Goal: Check status: Check status

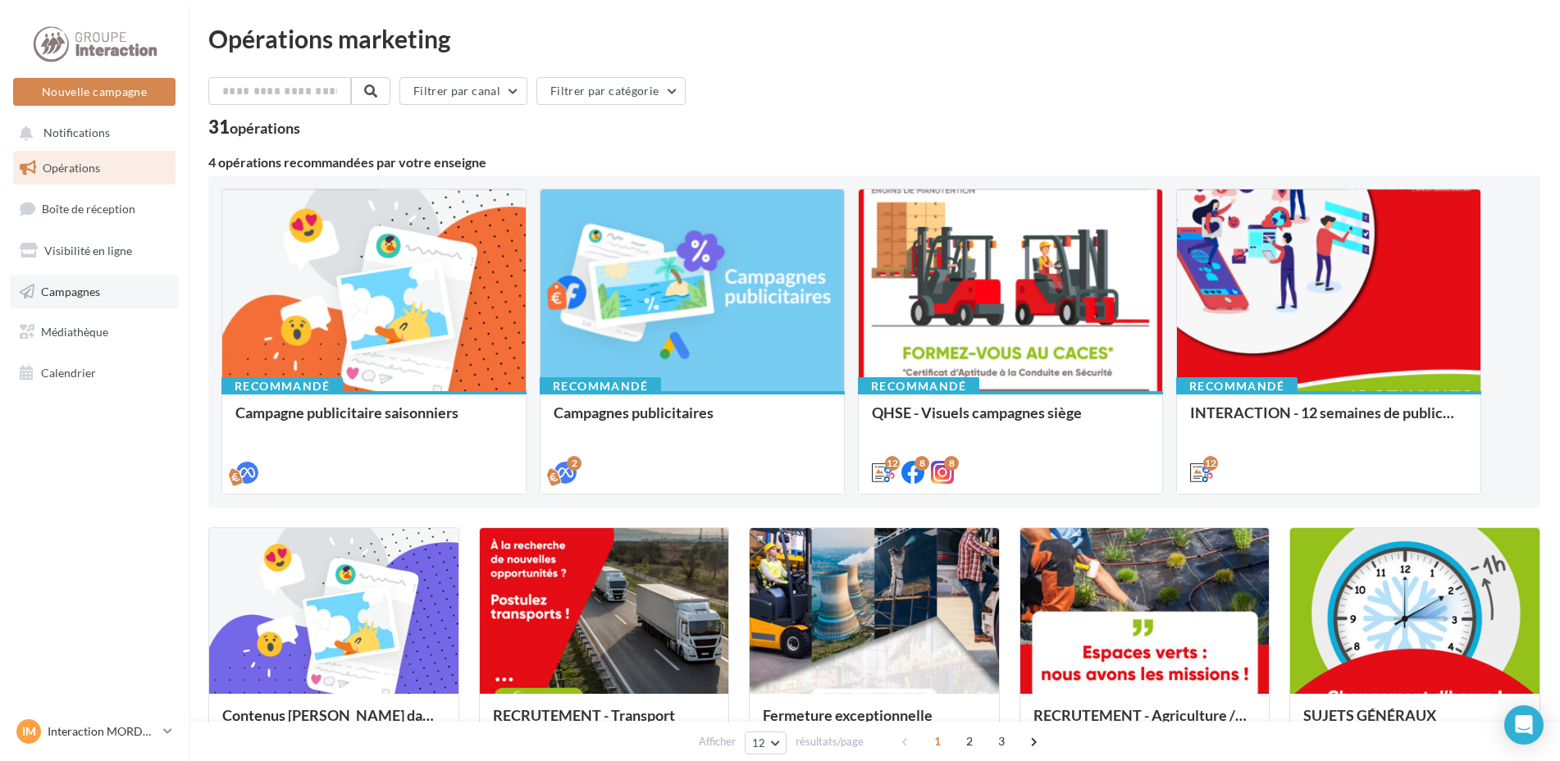
click at [144, 288] on link "Campagnes" at bounding box center [94, 292] width 169 height 34
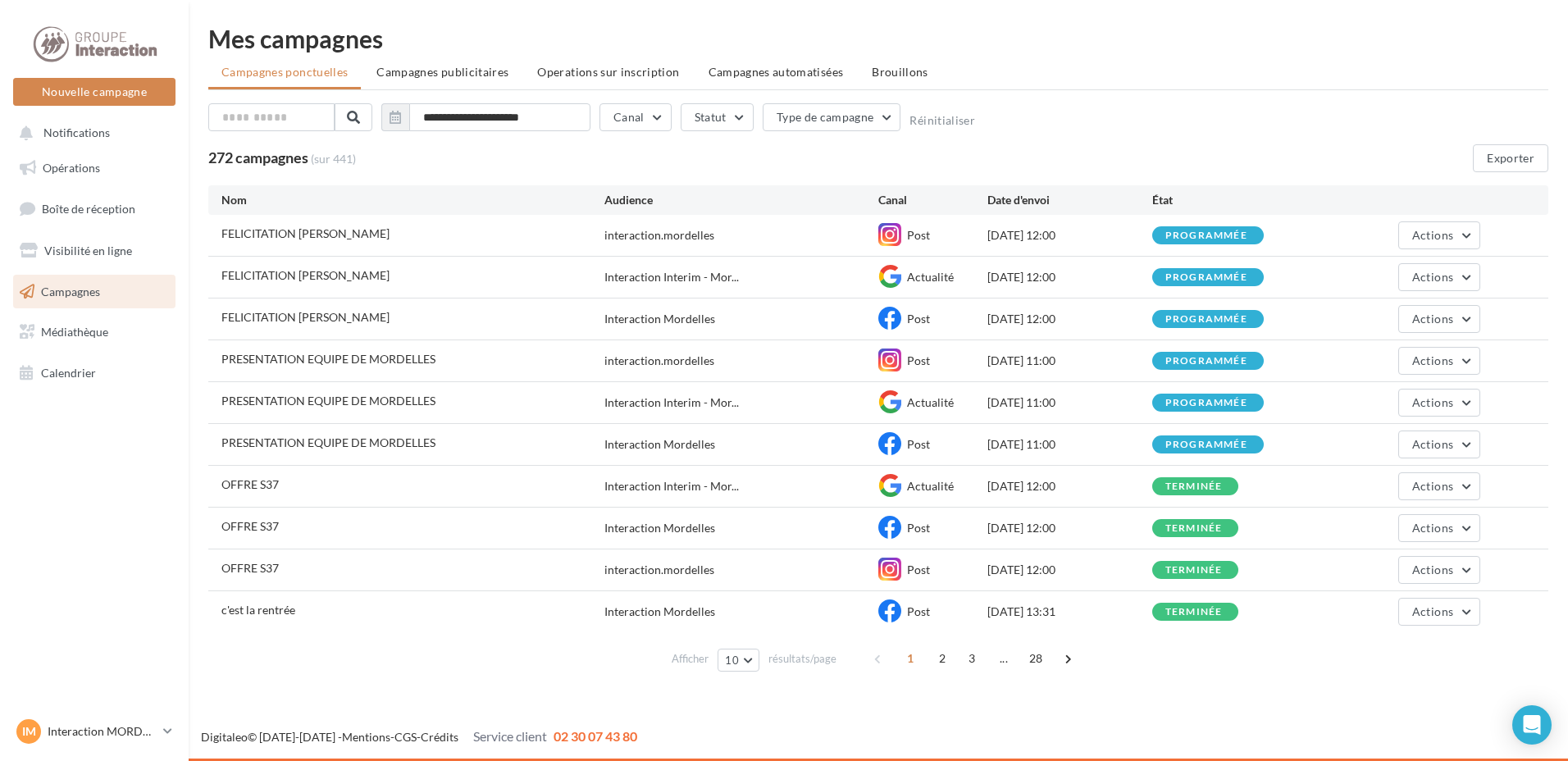
click at [377, 229] on span "FELICITATION [PERSON_NAME]" at bounding box center [305, 233] width 168 height 14
click at [756, 252] on div "FELICITATION ERICK AVAGOT interaction.mordelles Post 11/09/2025 12:00 programmé…" at bounding box center [878, 235] width 1340 height 41
click at [1547, 235] on div "**********" at bounding box center [879, 352] width 1380 height 652
click at [1456, 238] on button "Actions" at bounding box center [1440, 235] width 82 height 28
click at [1427, 273] on button "Voir les résultats" at bounding box center [1399, 274] width 164 height 43
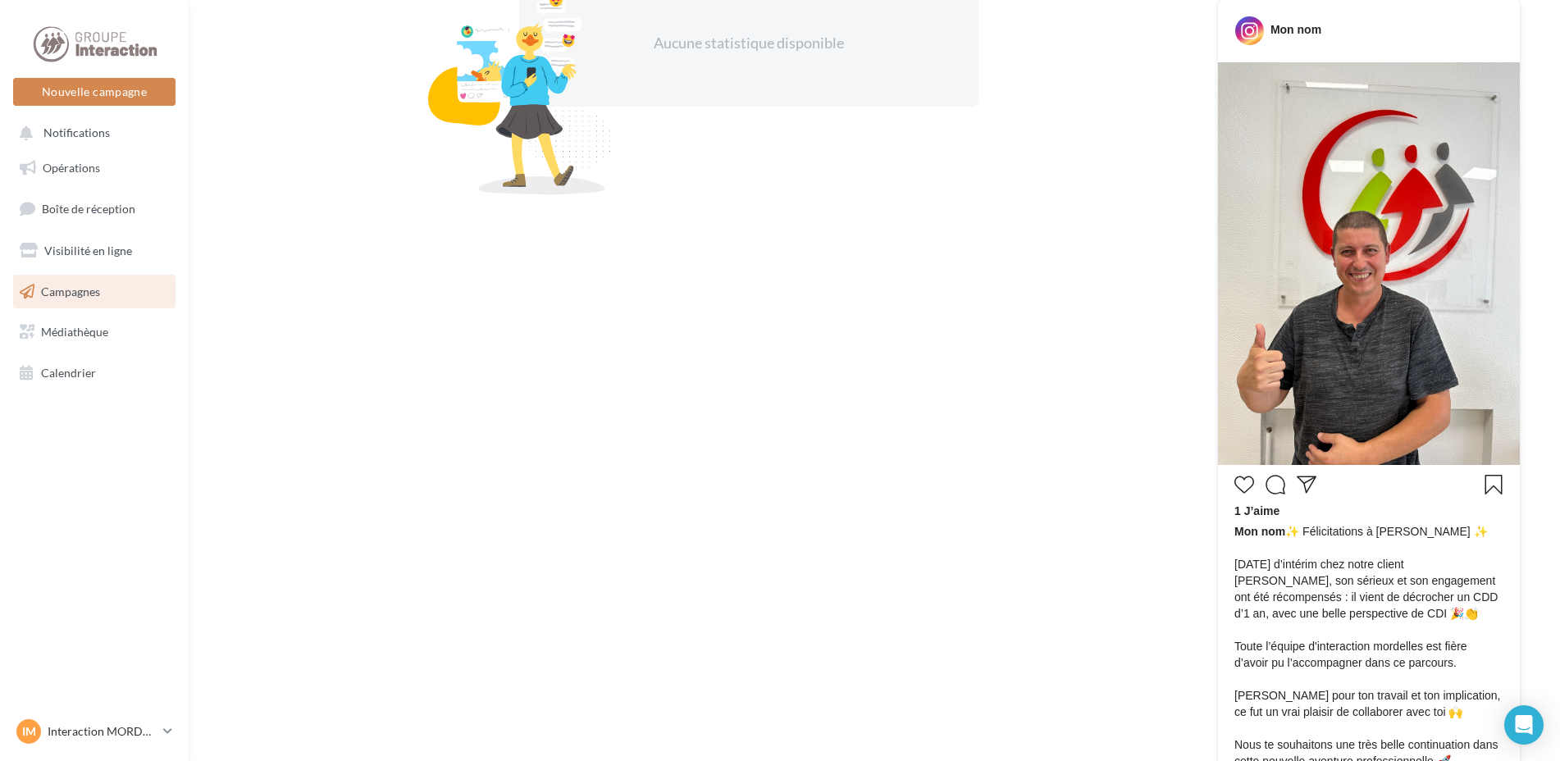
scroll to position [492, 0]
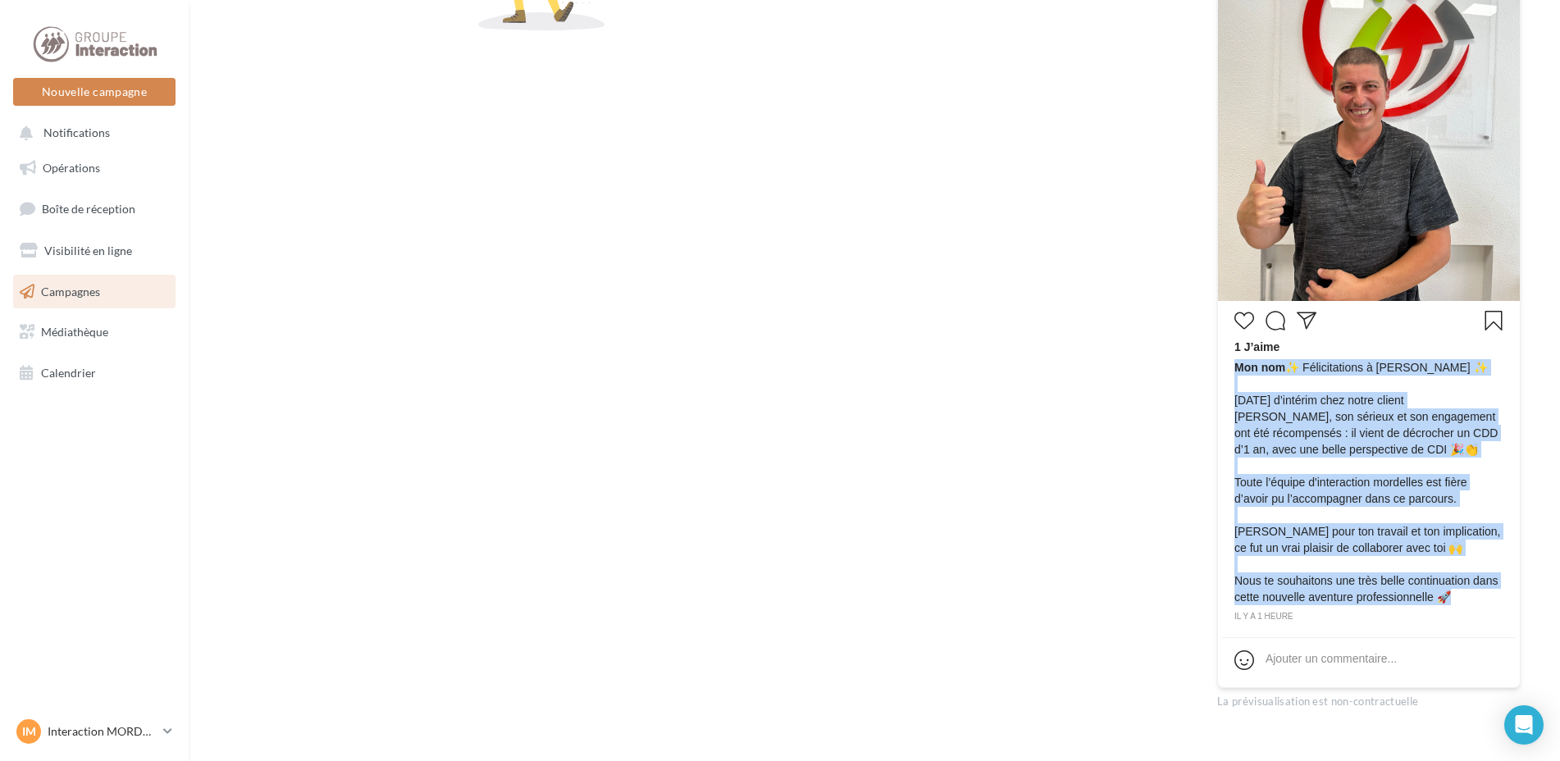
drag, startPoint x: 1235, startPoint y: 367, endPoint x: 1453, endPoint y: 606, distance: 322.9
click at [1453, 606] on div "Mon nom ✨ Félicitations à Erick ✨ Après 9 mois d’intérim chez notre client SOLI…" at bounding box center [1369, 484] width 269 height 250
copy span "Mon nom ✨ Félicitations à Erick ✨ Après 9 mois d’intérim chez notre client SOLI…"
click at [127, 293] on link "Campagnes" at bounding box center [94, 292] width 169 height 34
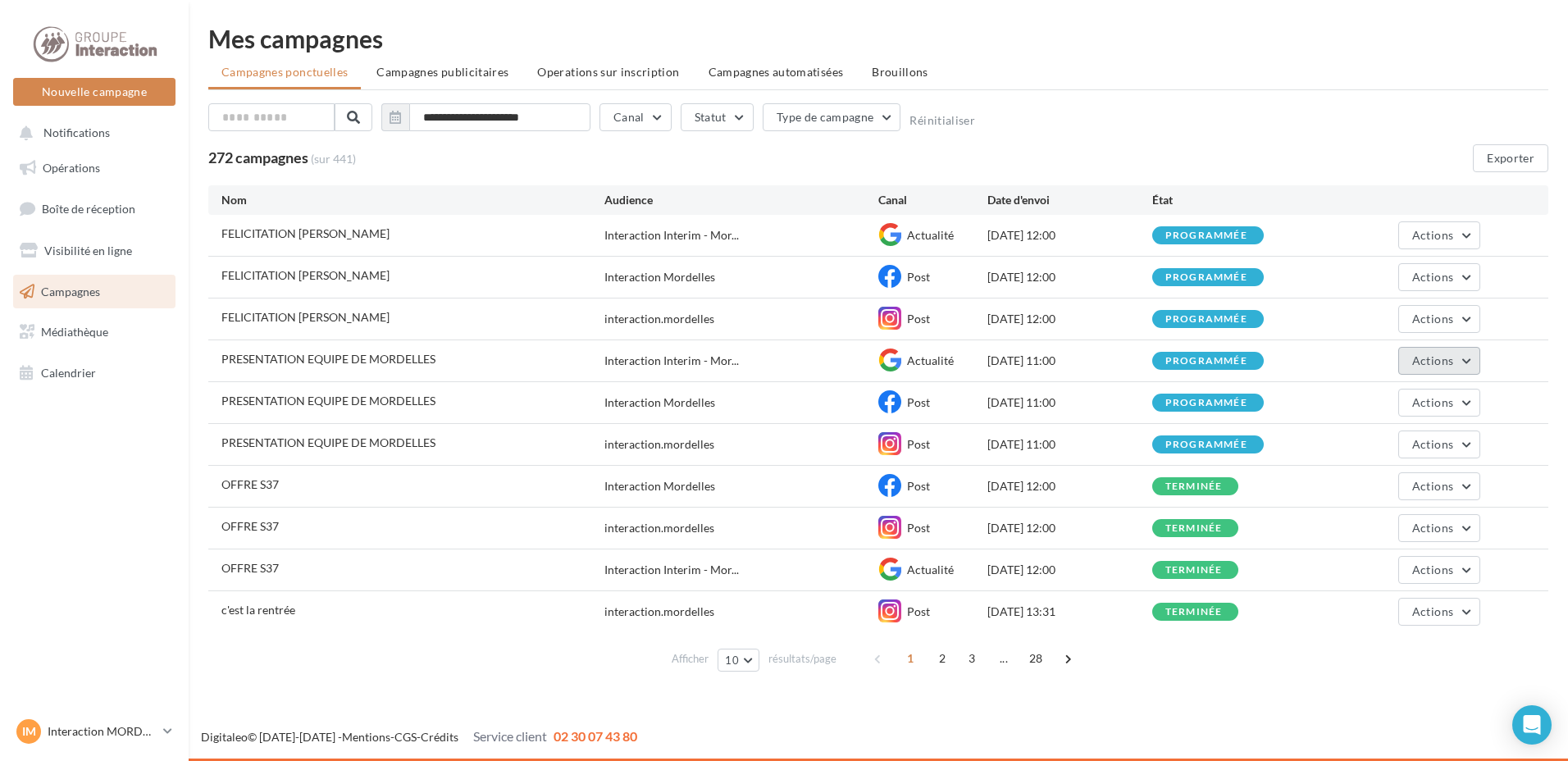
click at [1458, 363] on button "Actions" at bounding box center [1440, 361] width 82 height 28
click at [1444, 395] on button "Voir les résultats" at bounding box center [1399, 399] width 164 height 43
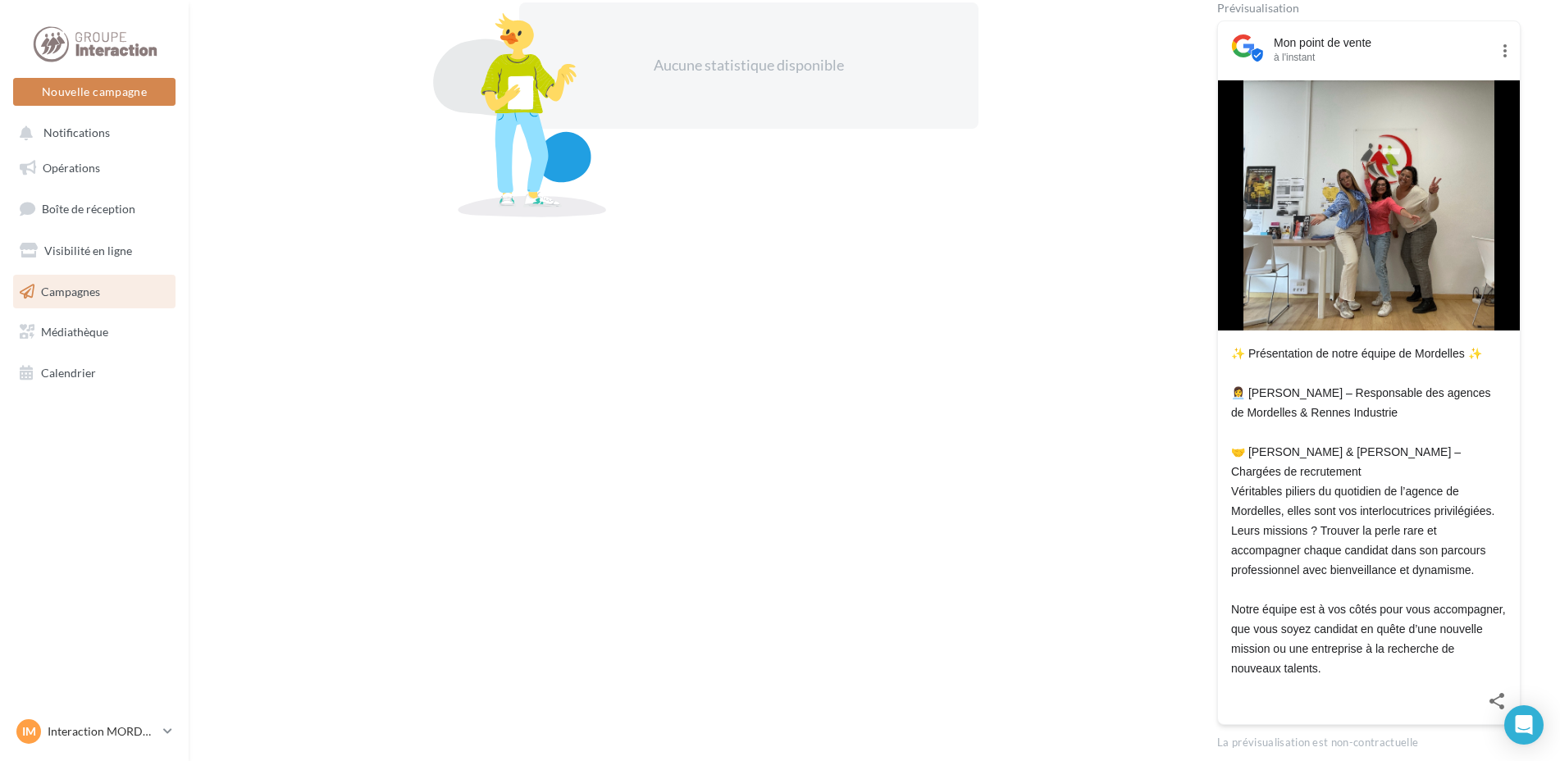
scroll to position [318, 0]
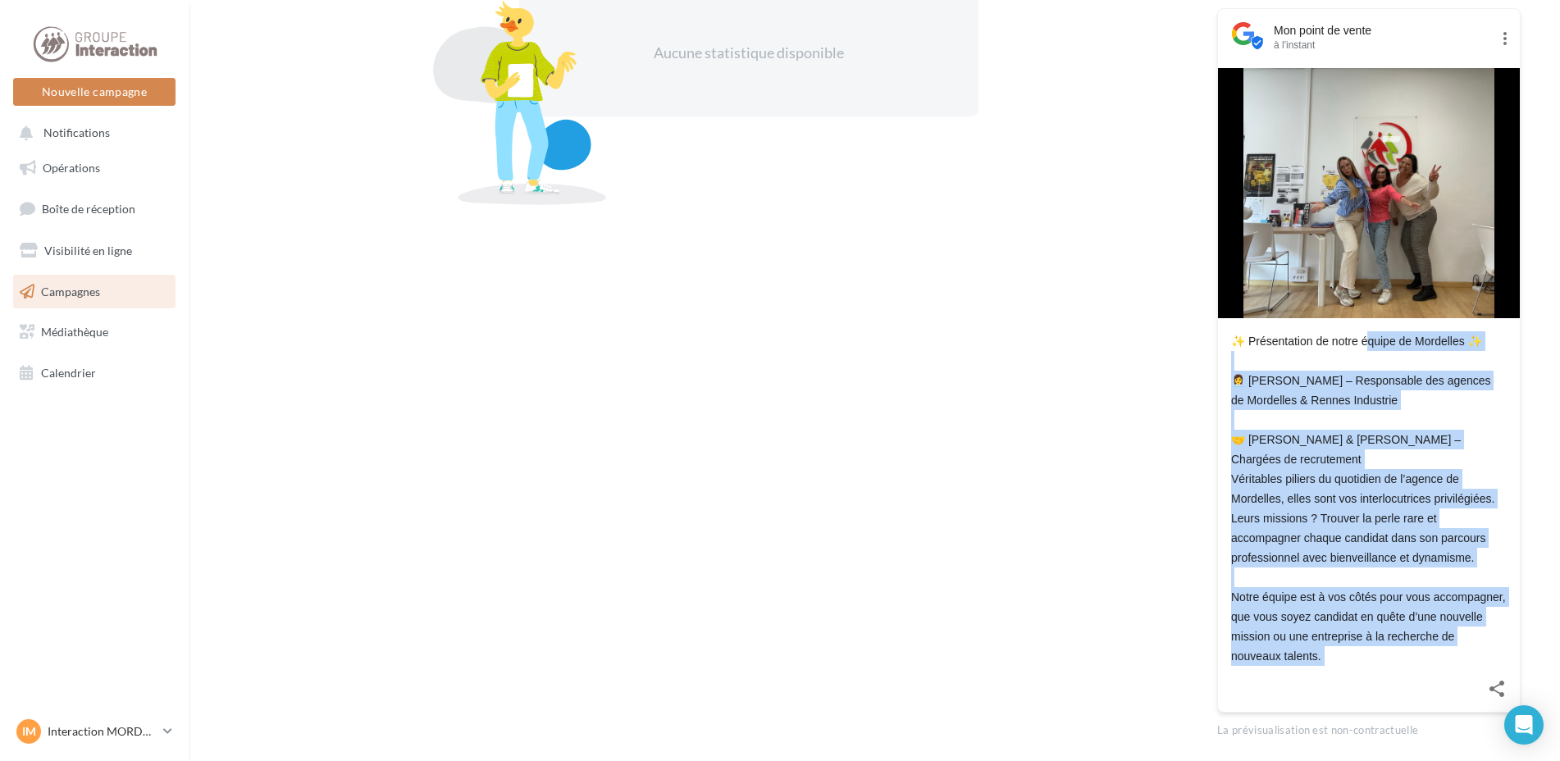
drag, startPoint x: 1291, startPoint y: 418, endPoint x: 1461, endPoint y: 681, distance: 313.3
click at [1461, 681] on div "Mon point de vente à l'instant ✨ Présentation de notre équipe de Mordelles ✨ 👩‍…" at bounding box center [1369, 360] width 304 height 705
drag, startPoint x: 1461, startPoint y: 681, endPoint x: 1400, endPoint y: 596, distance: 104.7
click at [80, 299] on link "Campagnes" at bounding box center [94, 292] width 169 height 34
